Goal: Find specific page/section: Find specific page/section

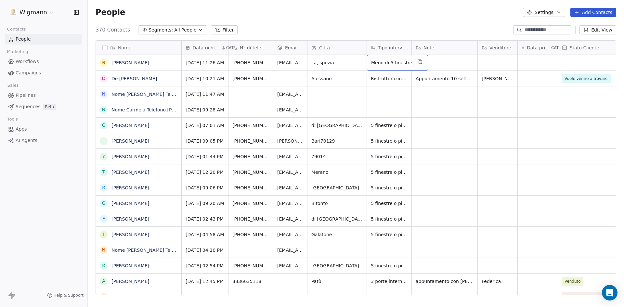
click at [377, 64] on span "Meno di 5 finestre" at bounding box center [391, 62] width 41 height 7
click at [340, 115] on html "Wigmann Contacts People Marketing Workflows Campaigns Sales Pipelines Sequences…" at bounding box center [312, 153] width 624 height 307
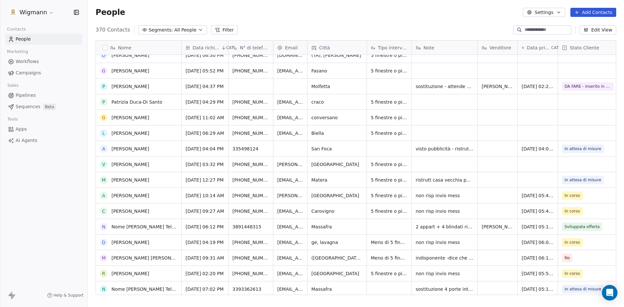
scroll to position [748, 0]
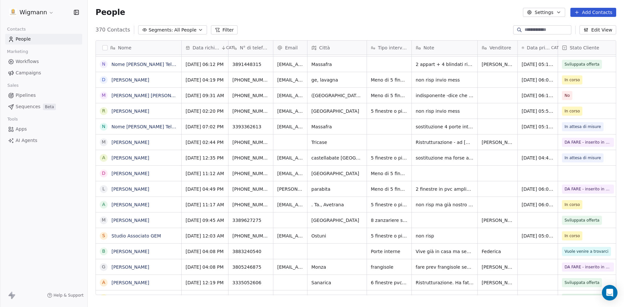
click at [220, 30] on button "Filter" at bounding box center [224, 29] width 27 height 9
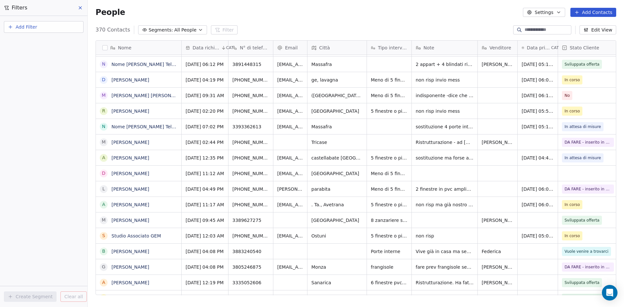
click at [33, 27] on span "Add Filter" at bounding box center [26, 27] width 21 height 7
click at [26, 40] on span "Contact properties" at bounding box center [32, 42] width 42 height 7
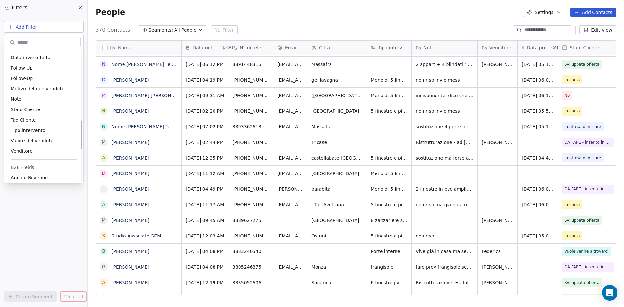
scroll to position [358, 0]
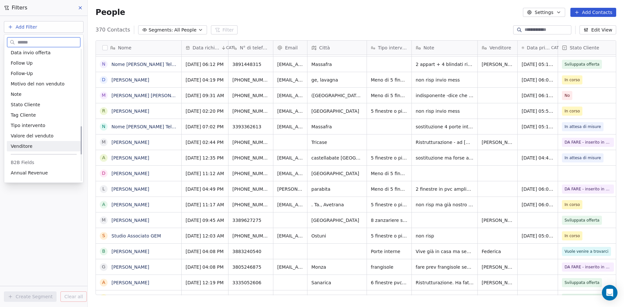
click at [30, 148] on span "Venditore" at bounding box center [22, 146] width 22 height 7
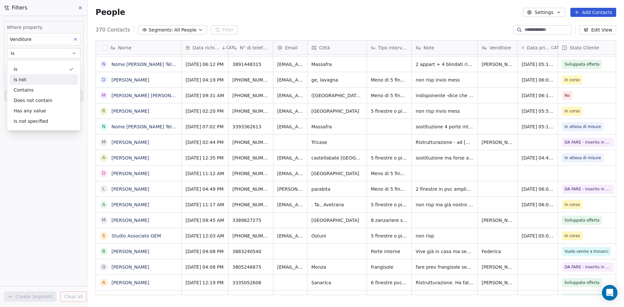
click at [21, 69] on div "Is" at bounding box center [44, 69] width 68 height 10
click at [27, 66] on input at bounding box center [43, 66] width 73 height 10
type input "*********"
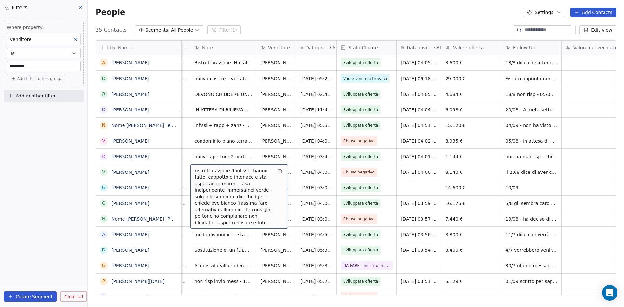
scroll to position [0, 222]
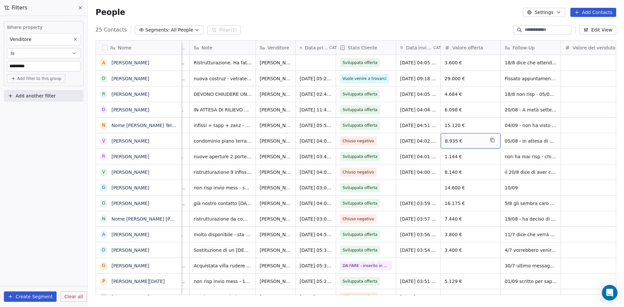
click at [74, 300] on span "Clear all" at bounding box center [73, 296] width 19 height 7
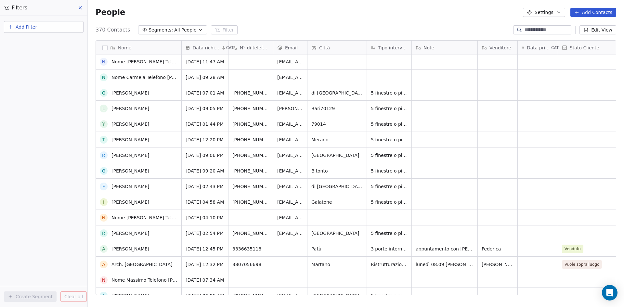
scroll to position [0, 0]
